Goal: Check status: Check status

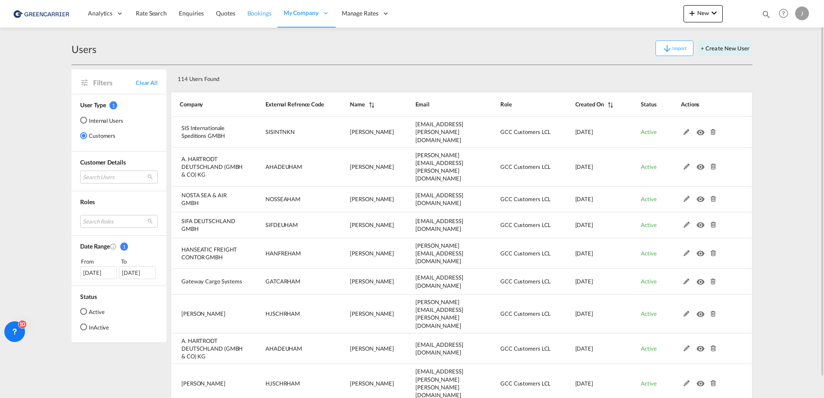
click at [251, 16] on span "Bookings" at bounding box center [259, 12] width 24 height 7
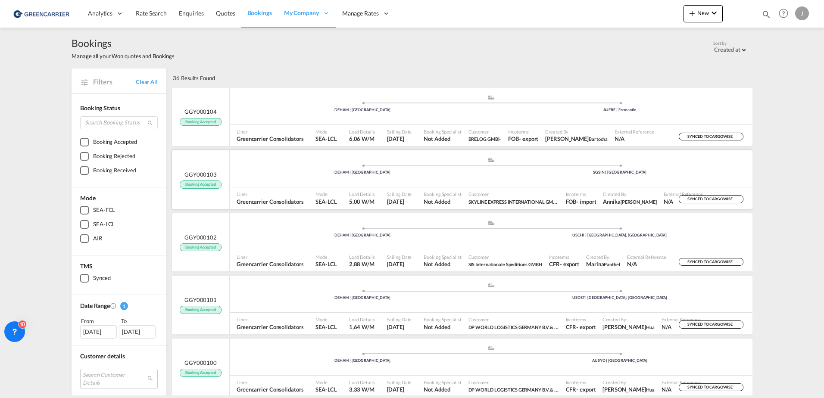
scroll to position [43, 0]
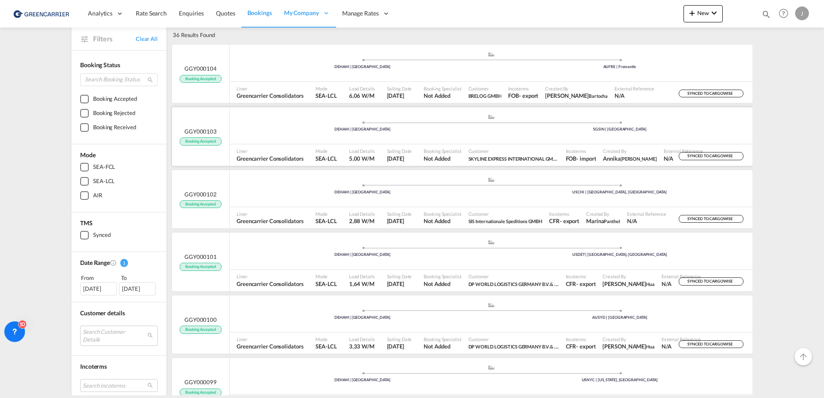
click at [444, 142] on div ".a{fill:#aaa8ad;} .a{fill:#aaa8ad;} DEHAM | [GEOGRAPHIC_DATA] [GEOGRAPHIC_DATA]…" at bounding box center [491, 128] width 523 height 28
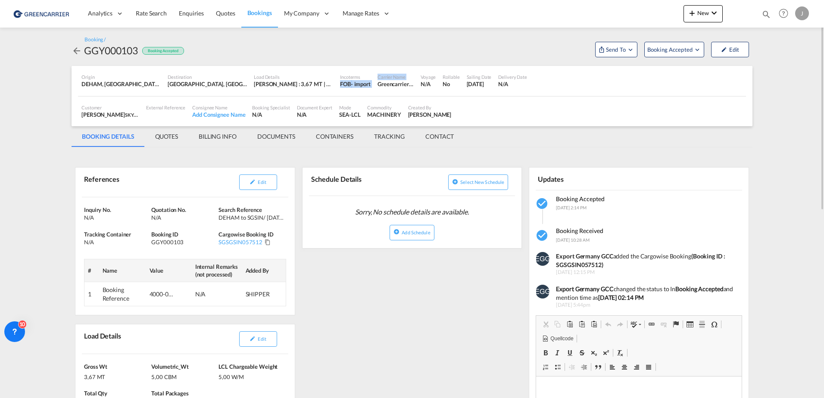
drag, startPoint x: 341, startPoint y: 86, endPoint x: 375, endPoint y: 86, distance: 34.0
click at [375, 86] on div "Origin DEHAM, [GEOGRAPHIC_DATA], [GEOGRAPHIC_DATA], [GEOGRAPHIC_DATA], [GEOGRAP…" at bounding box center [412, 81] width 668 height 30
drag, startPoint x: 375, startPoint y: 86, endPoint x: 363, endPoint y: 86, distance: 12.1
click at [363, 86] on div "- import" at bounding box center [361, 84] width 20 height 8
drag, startPoint x: 377, startPoint y: 86, endPoint x: 355, endPoint y: 85, distance: 22.0
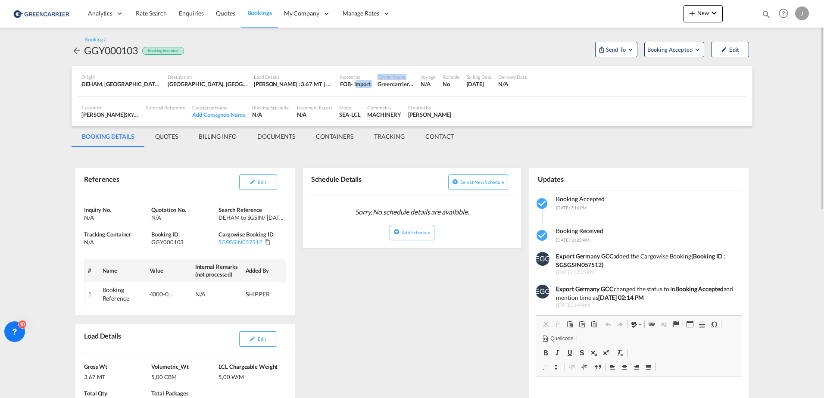
click at [355, 85] on div "Origin DEHAM, [GEOGRAPHIC_DATA], [GEOGRAPHIC_DATA], [GEOGRAPHIC_DATA], [GEOGRAP…" at bounding box center [412, 81] width 668 height 30
click at [354, 84] on div "- import" at bounding box center [361, 84] width 20 height 8
click at [253, 11] on span "Bookings" at bounding box center [259, 12] width 25 height 7
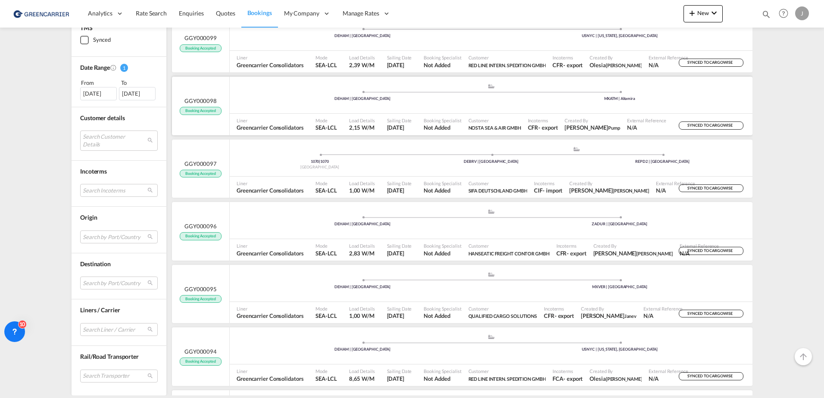
scroll to position [388, 0]
click at [358, 128] on span "2,15 W/M" at bounding box center [361, 127] width 25 height 7
